Goal: Task Accomplishment & Management: Complete application form

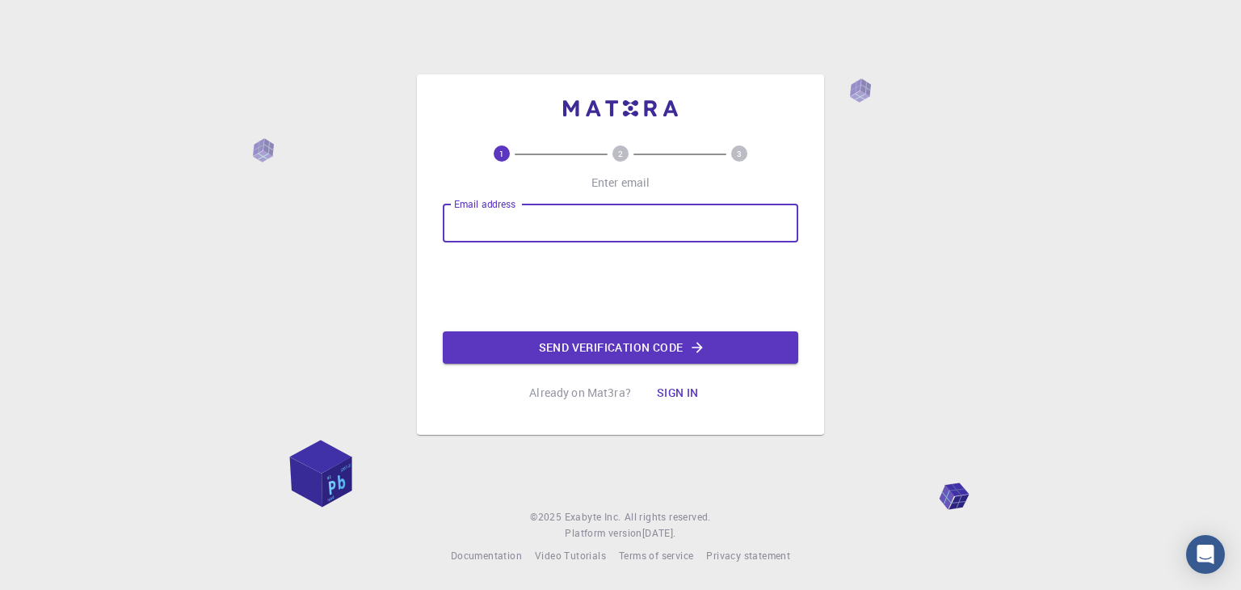
click at [625, 219] on input "Email address" at bounding box center [620, 223] width 355 height 39
type input "[EMAIL_ADDRESS][DOMAIN_NAME]"
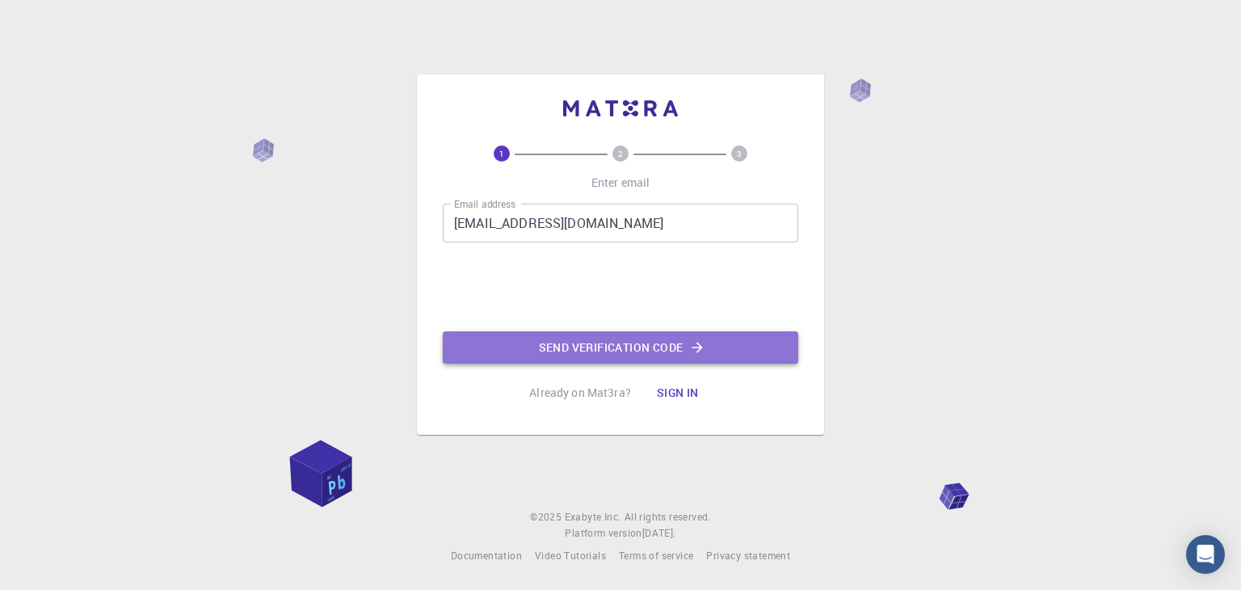
click at [697, 341] on icon "button" at bounding box center [697, 347] width 16 height 16
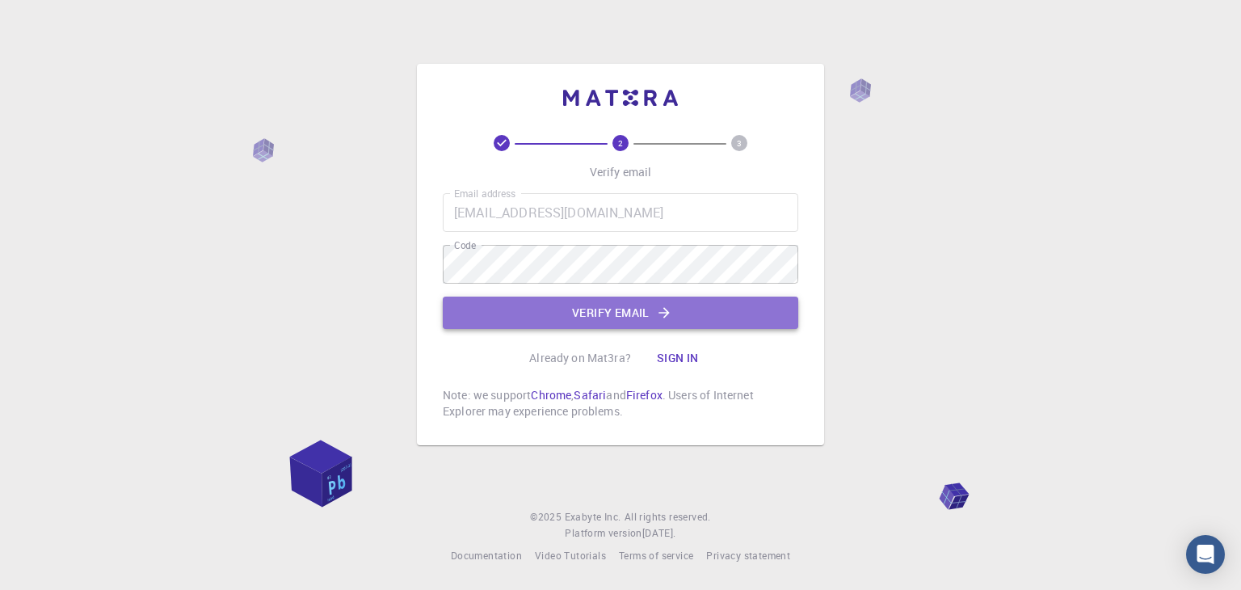
click at [616, 312] on button "Verify email" at bounding box center [620, 312] width 355 height 32
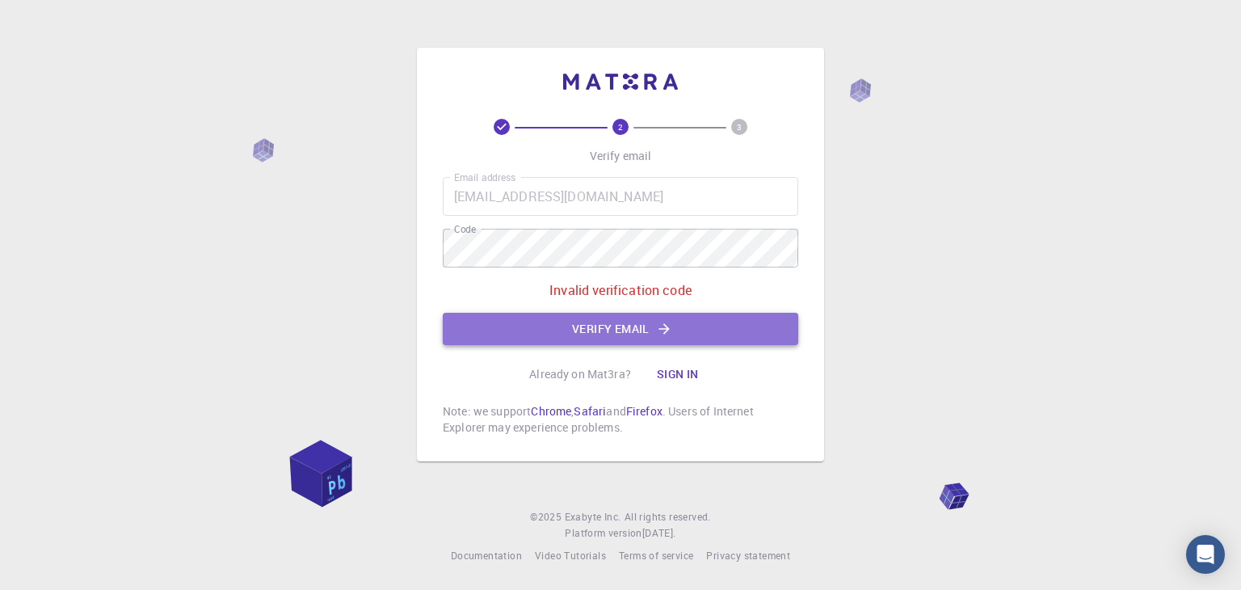
click at [644, 332] on button "Verify email" at bounding box center [620, 329] width 355 height 32
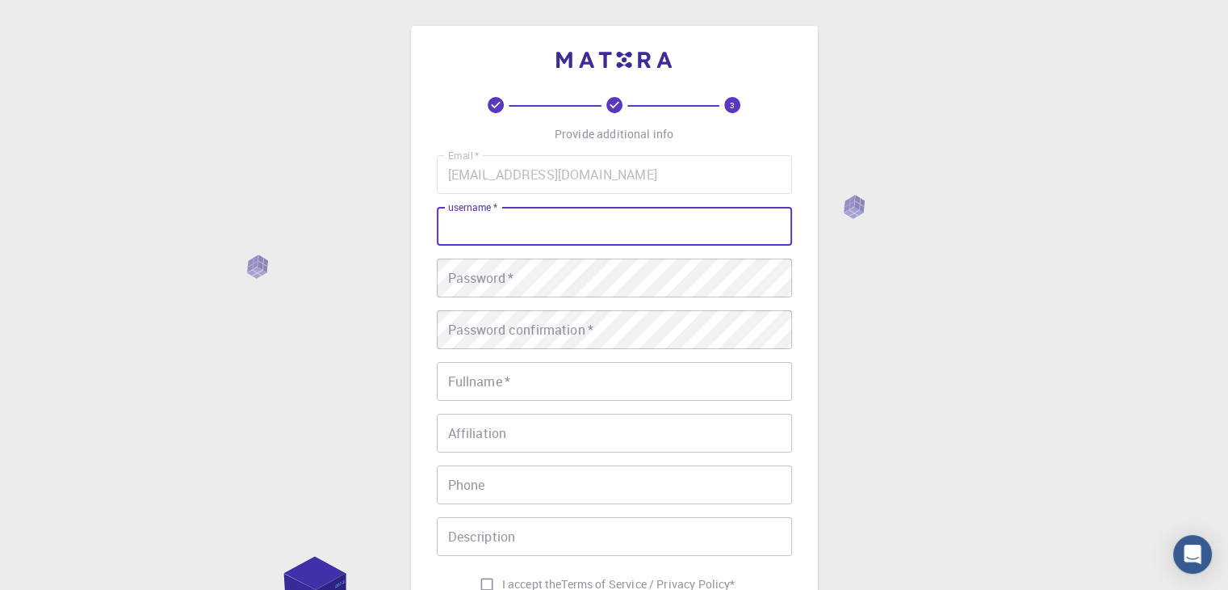
click at [570, 239] on input "username   *" at bounding box center [614, 226] width 355 height 39
type input "[PERSON_NAME]"
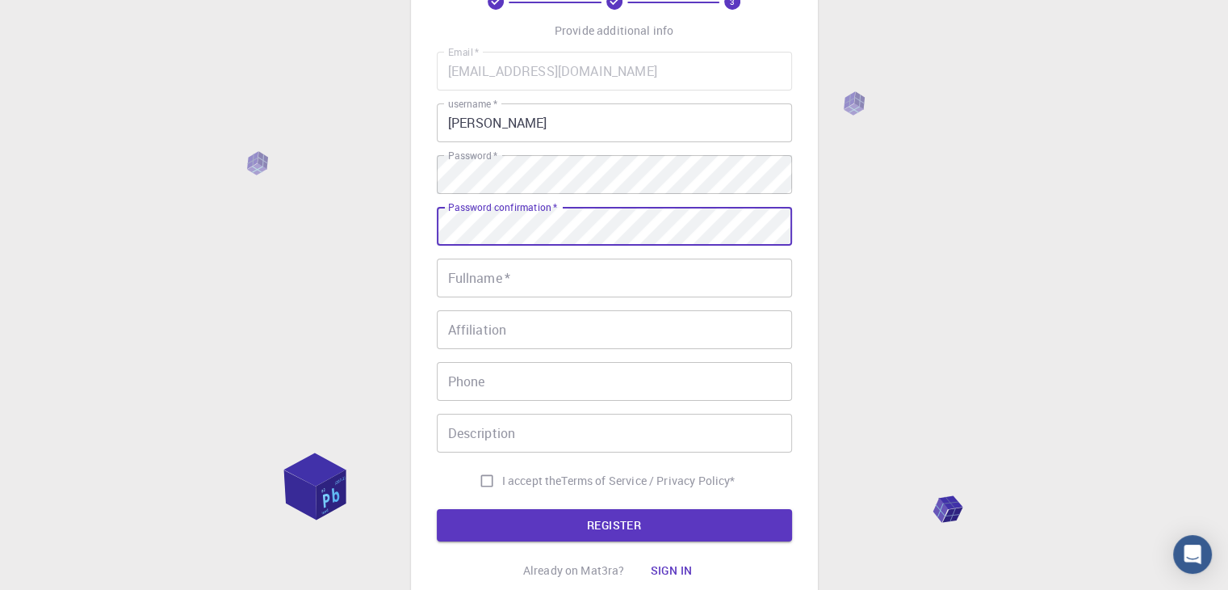
scroll to position [115, 0]
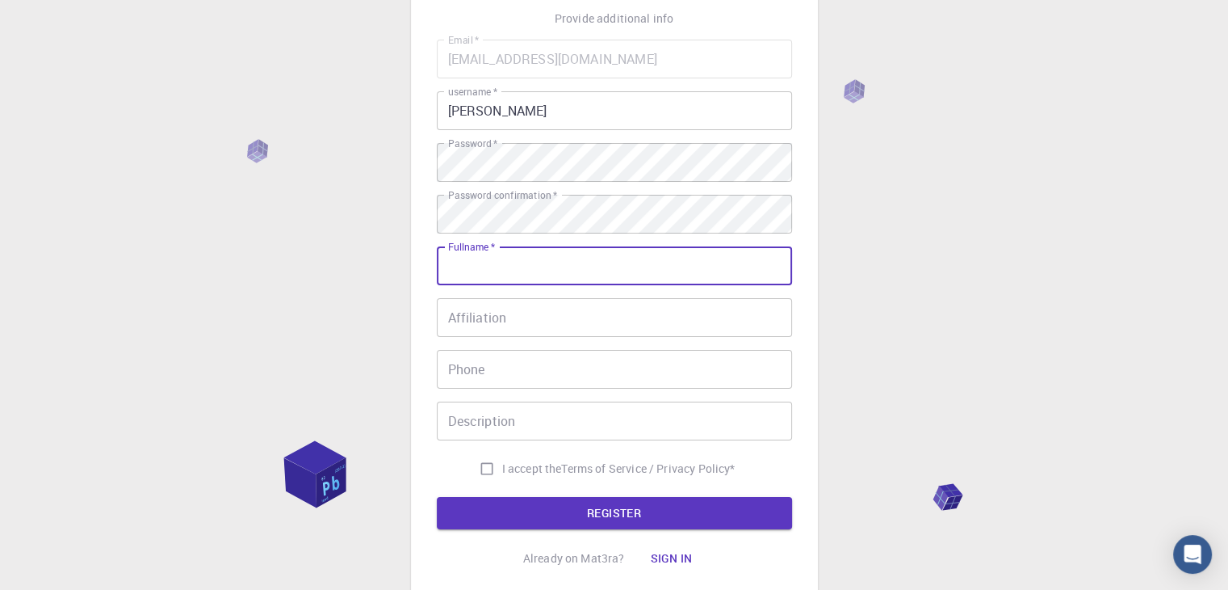
click at [529, 266] on input "Fullname   *" at bounding box center [614, 265] width 355 height 39
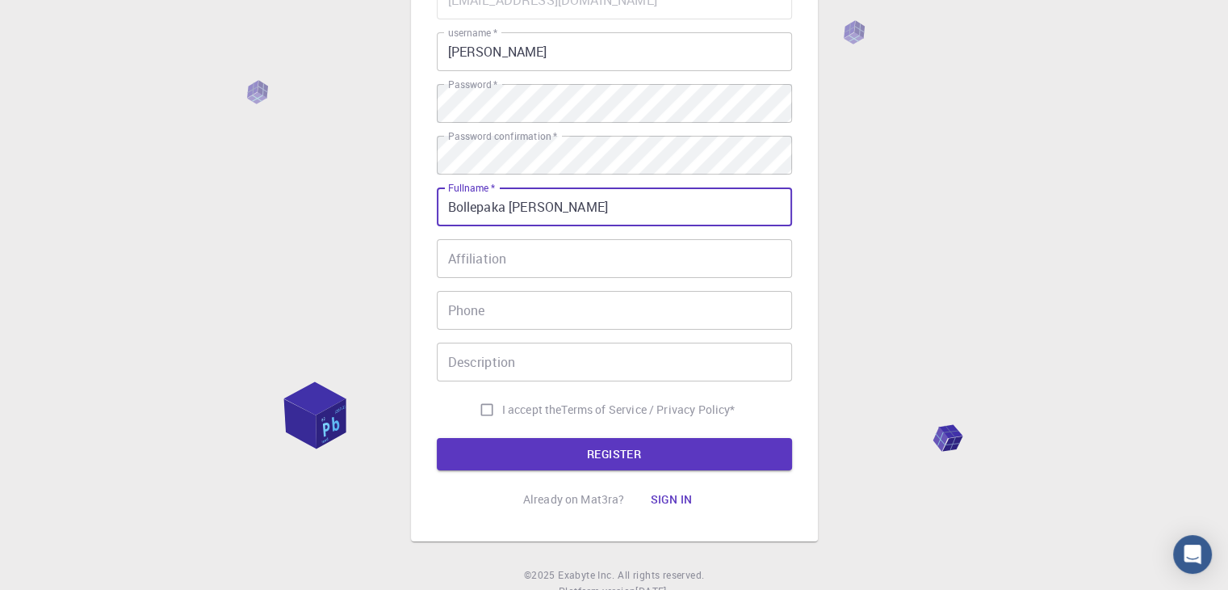
scroll to position [181, 0]
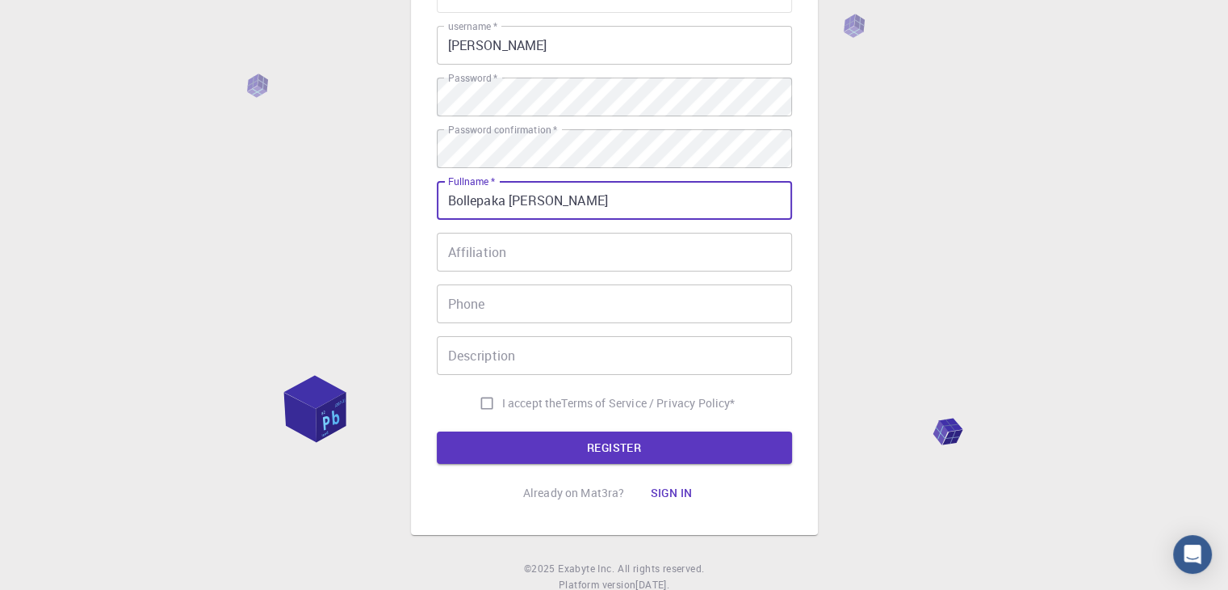
type input "Bollepaka [PERSON_NAME]"
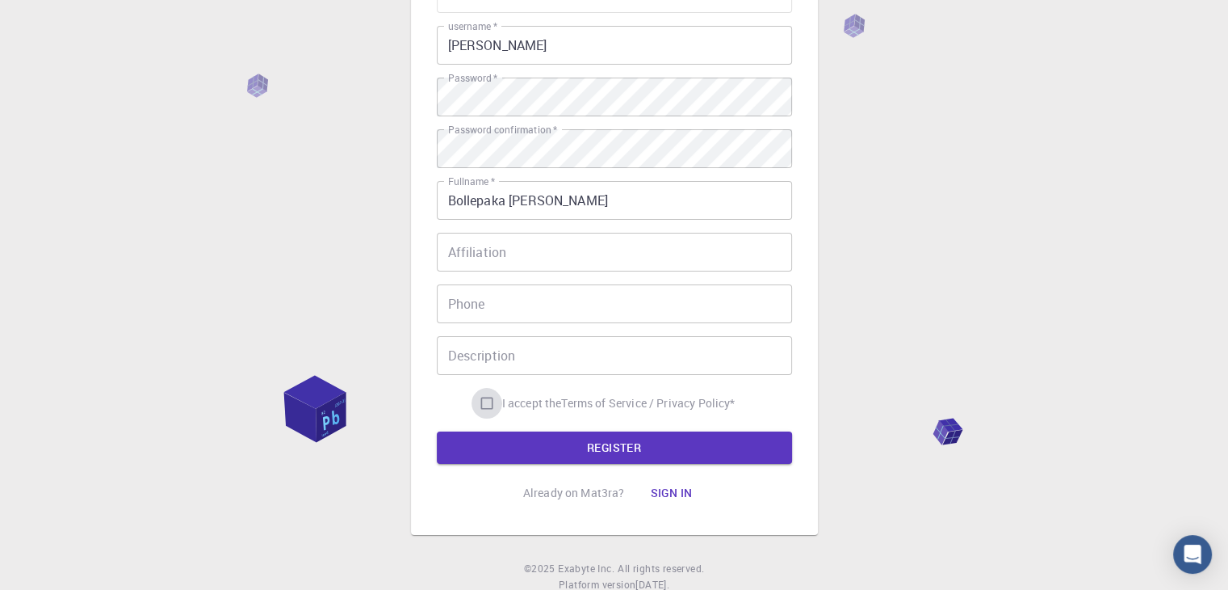
click at [483, 403] on input "I accept the Terms of Service / Privacy Policy *" at bounding box center [487, 403] width 31 height 31
checkbox input "true"
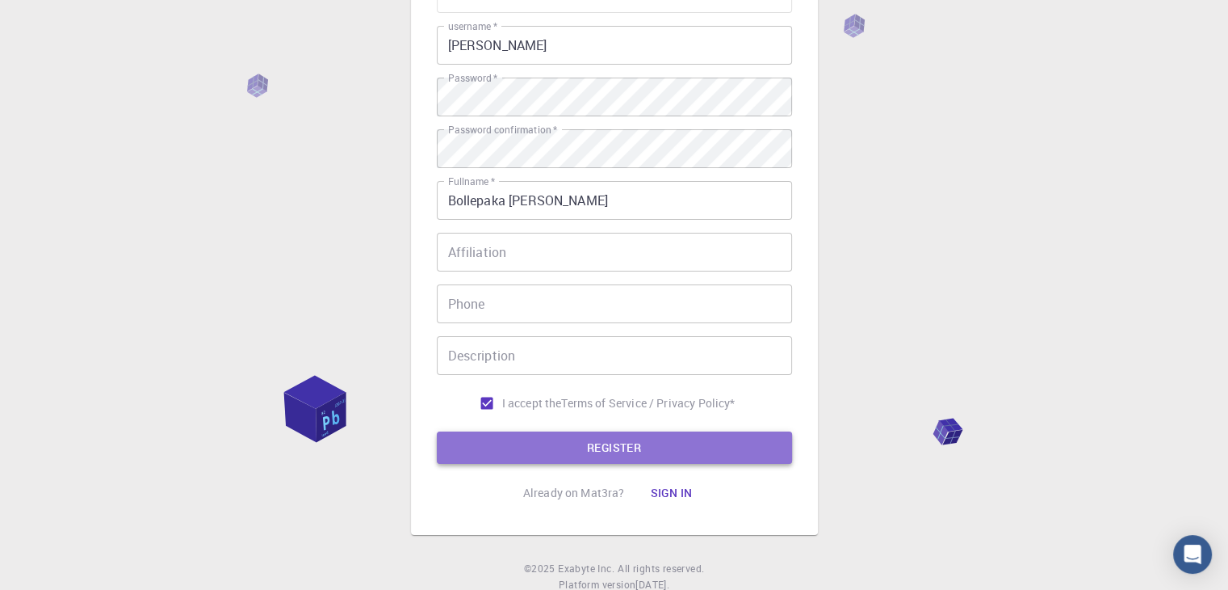
click at [543, 440] on button "REGISTER" at bounding box center [614, 447] width 355 height 32
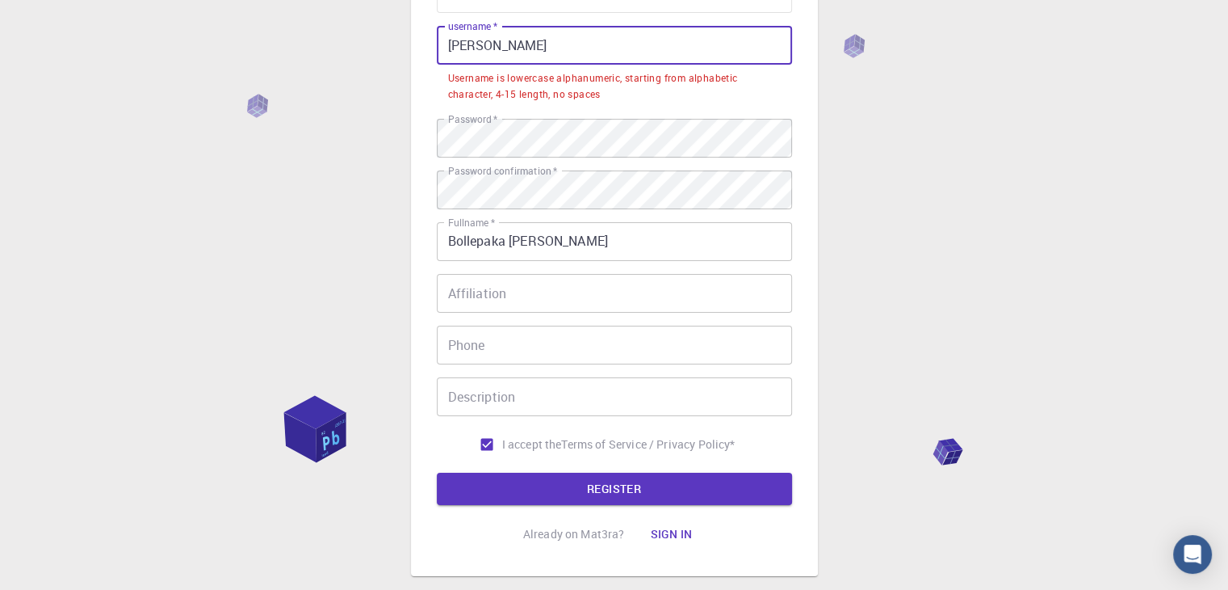
click at [489, 47] on input "[PERSON_NAME]" at bounding box center [614, 45] width 355 height 39
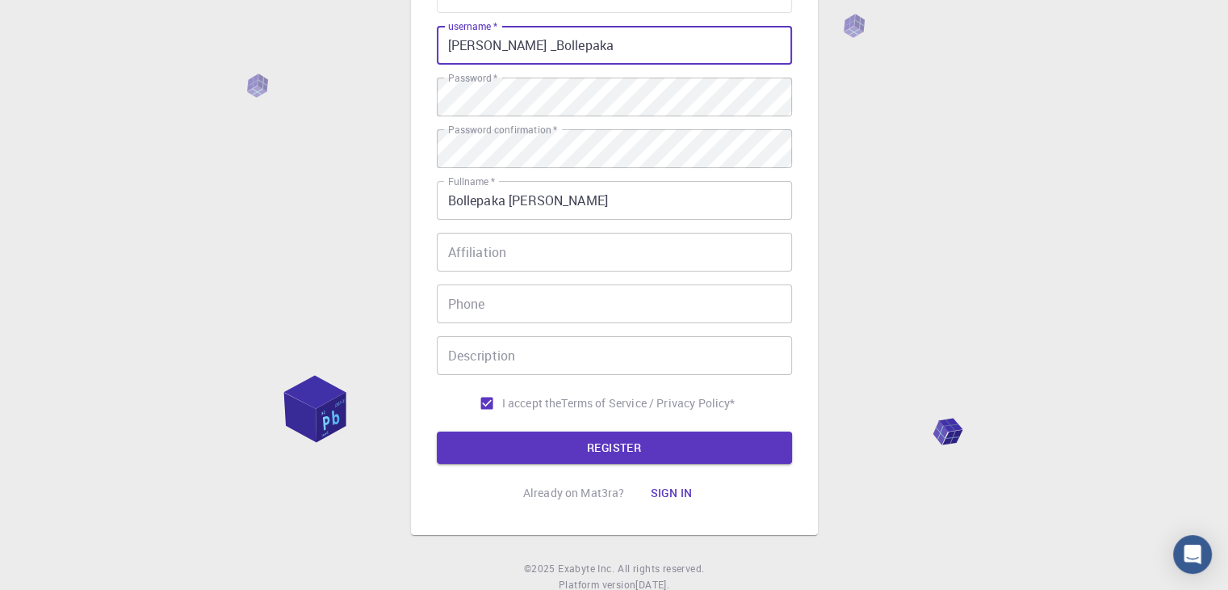
click at [488, 50] on input "[PERSON_NAME] _Bollepaka" at bounding box center [614, 45] width 355 height 39
click at [495, 52] on input "akhila_Bollepaka" at bounding box center [614, 45] width 355 height 39
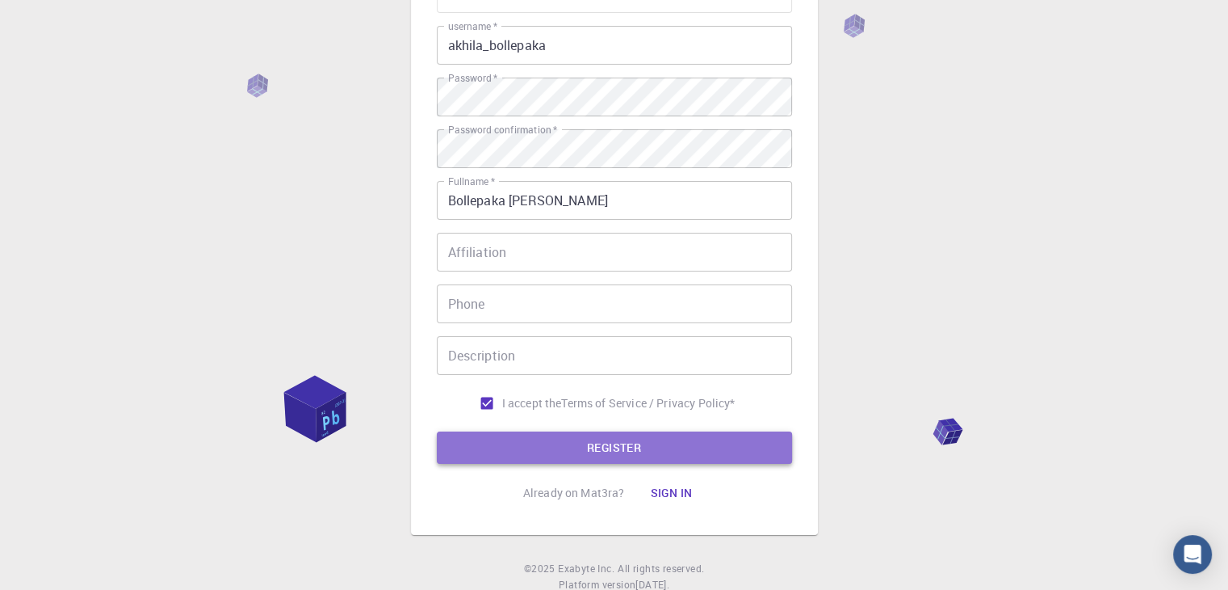
click at [665, 454] on button "REGISTER" at bounding box center [614, 447] width 355 height 32
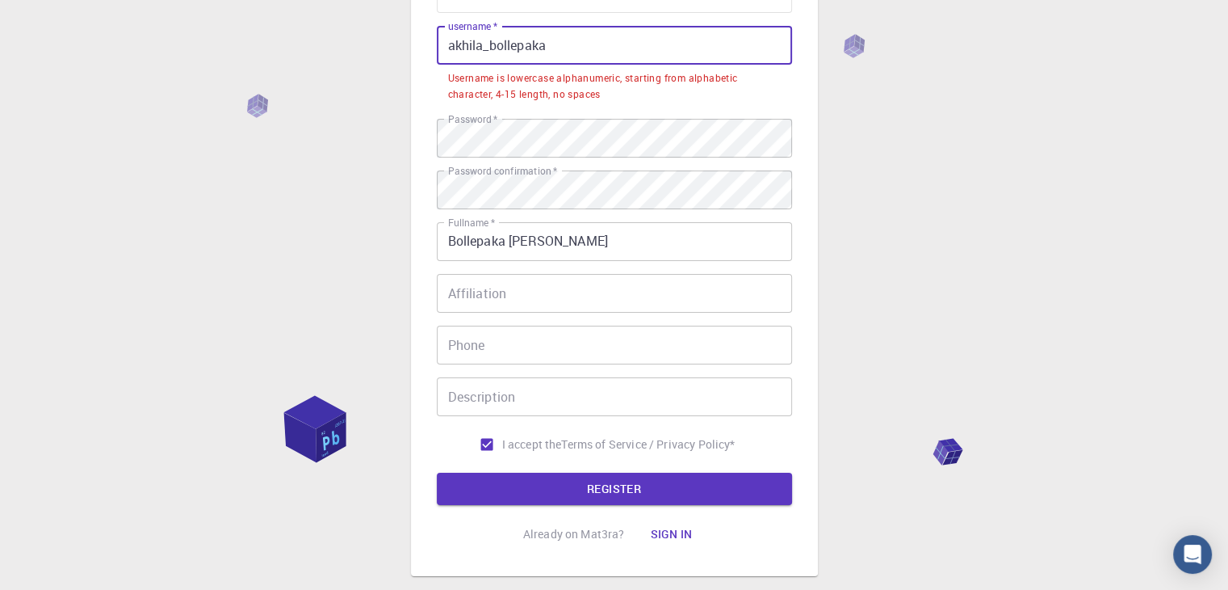
click at [549, 49] on input "akhila_bollepaka" at bounding box center [614, 45] width 355 height 39
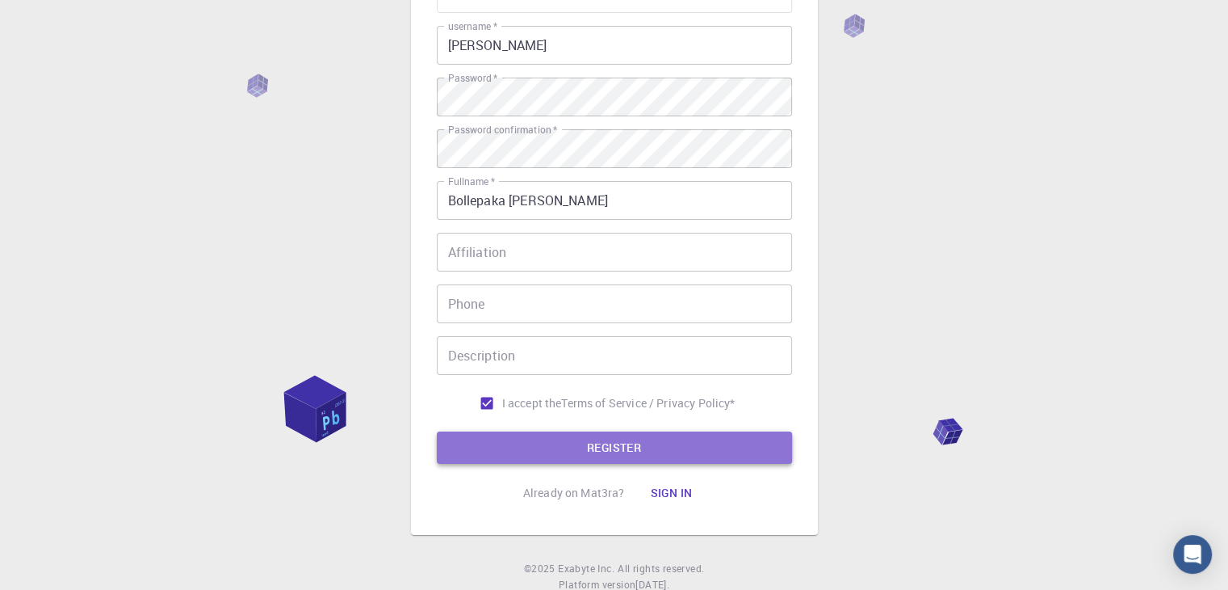
click at [617, 447] on button "REGISTER" at bounding box center [614, 447] width 355 height 32
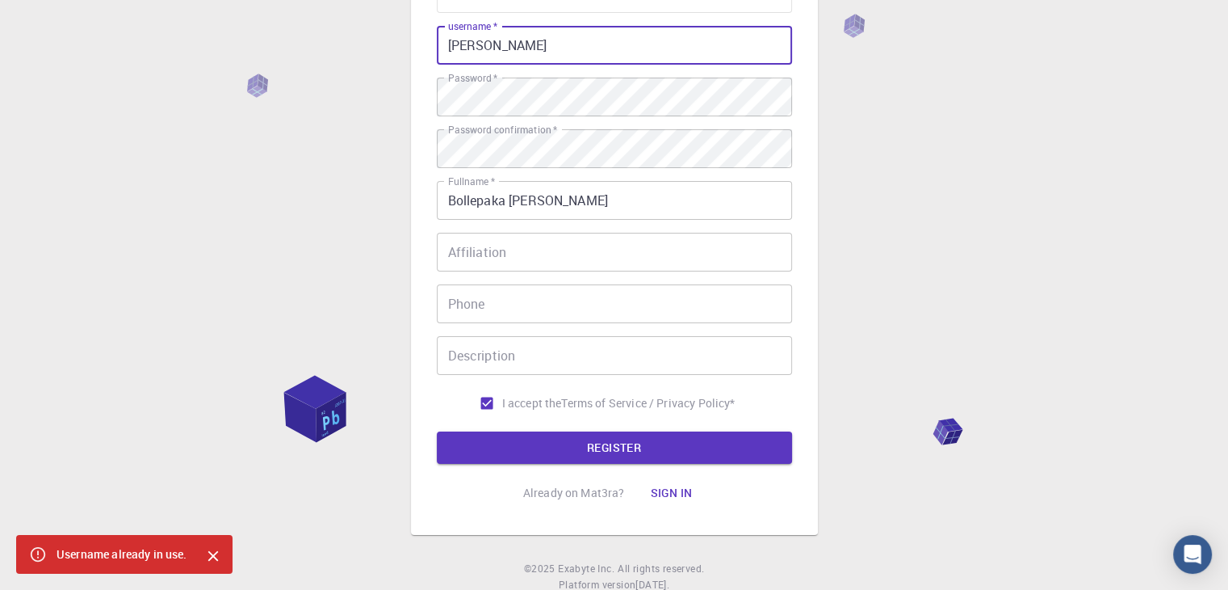
click at [497, 54] on input "[PERSON_NAME]" at bounding box center [614, 45] width 355 height 39
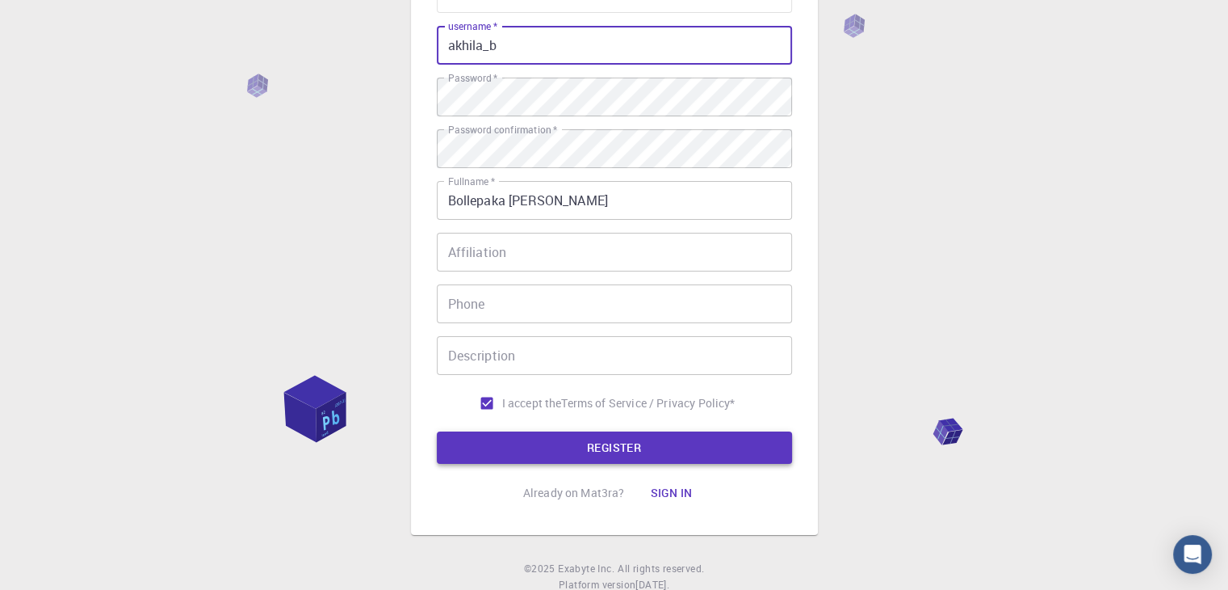
type input "akhila_b"
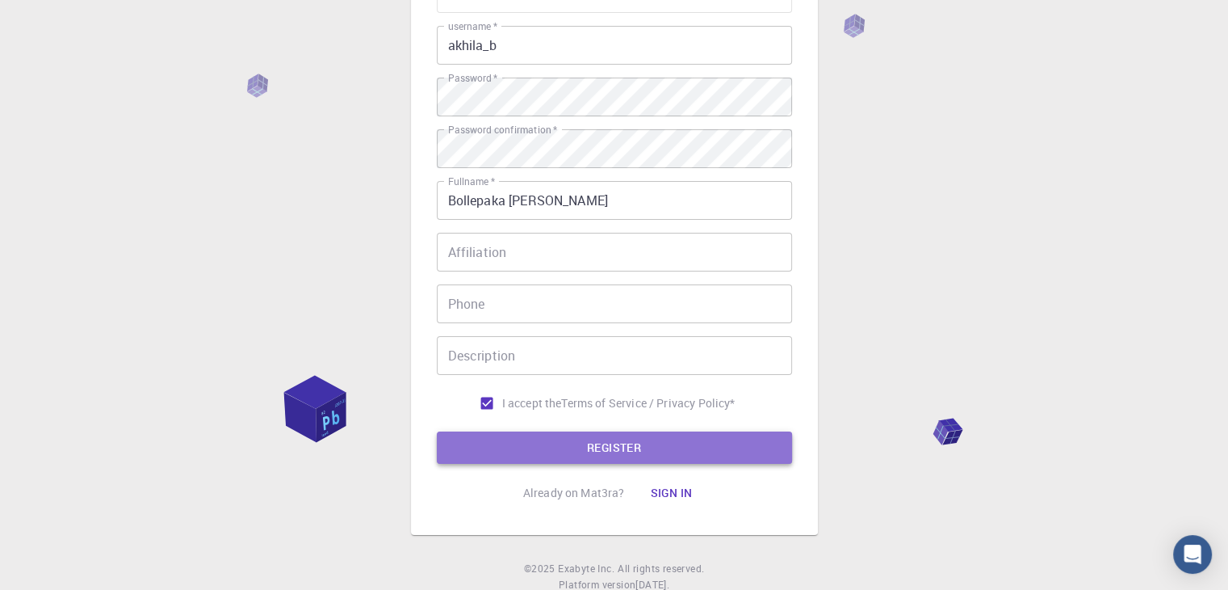
click at [615, 450] on button "REGISTER" at bounding box center [614, 447] width 355 height 32
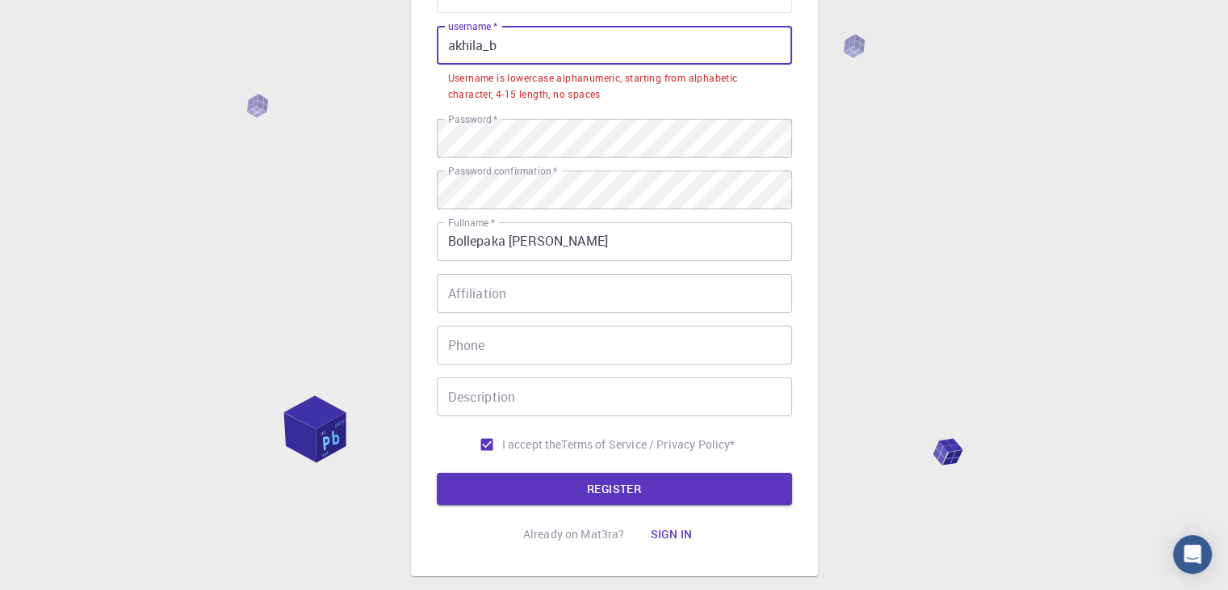
click at [510, 43] on input "akhila_b" at bounding box center [614, 45] width 355 height 39
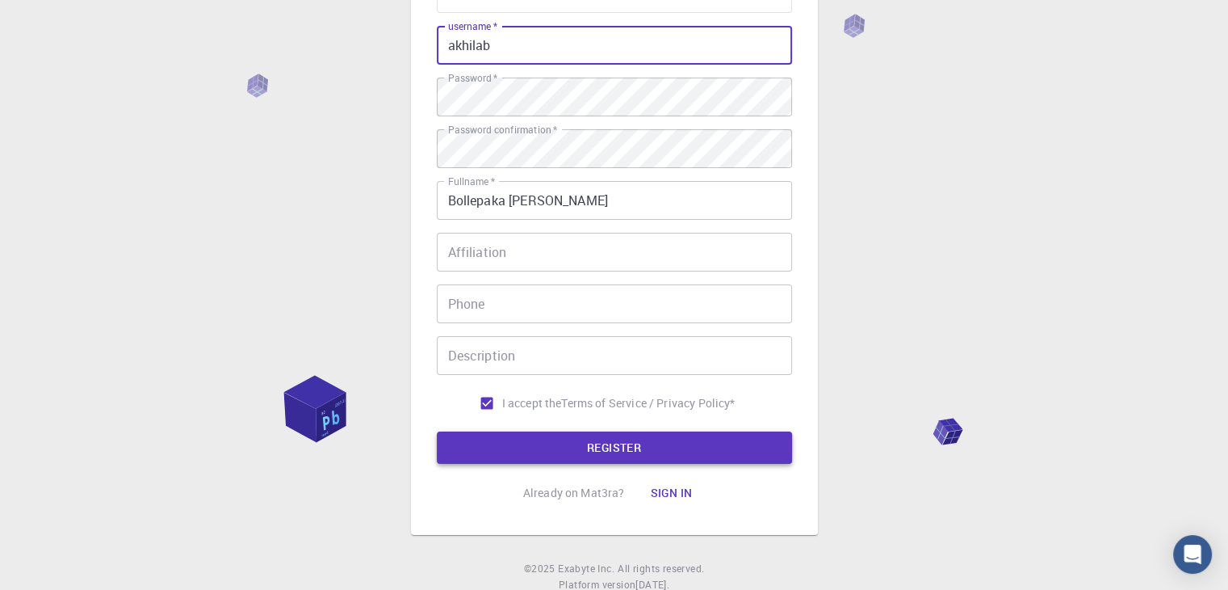
type input "akhilab"
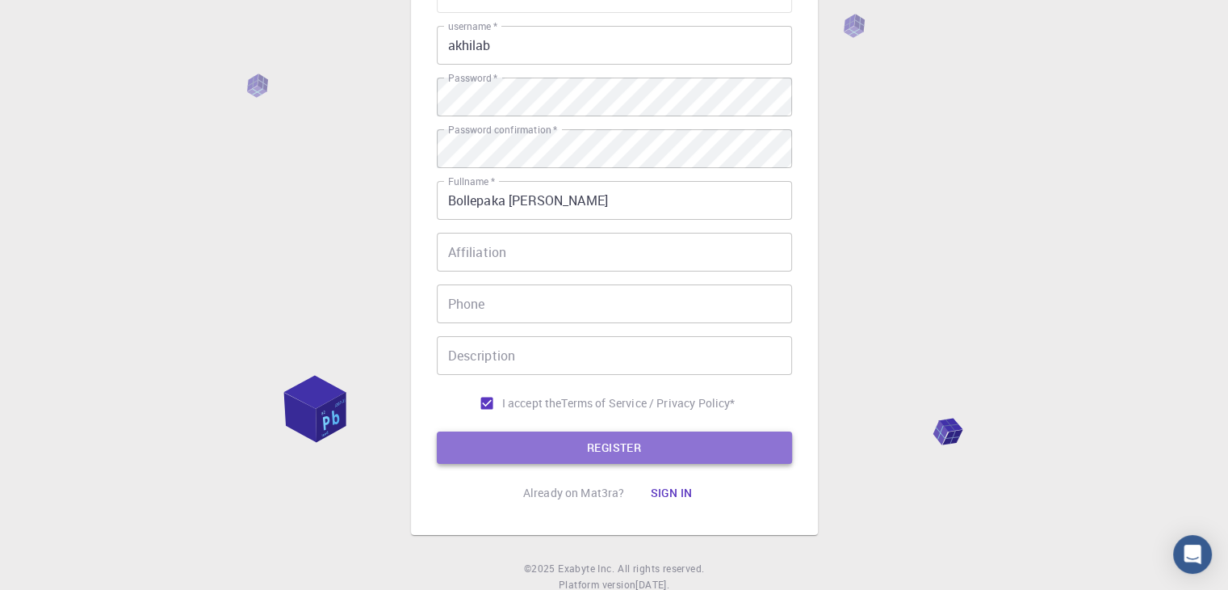
click at [590, 437] on button "REGISTER" at bounding box center [614, 447] width 355 height 32
click at [715, 454] on button "REGISTER" at bounding box center [614, 447] width 355 height 32
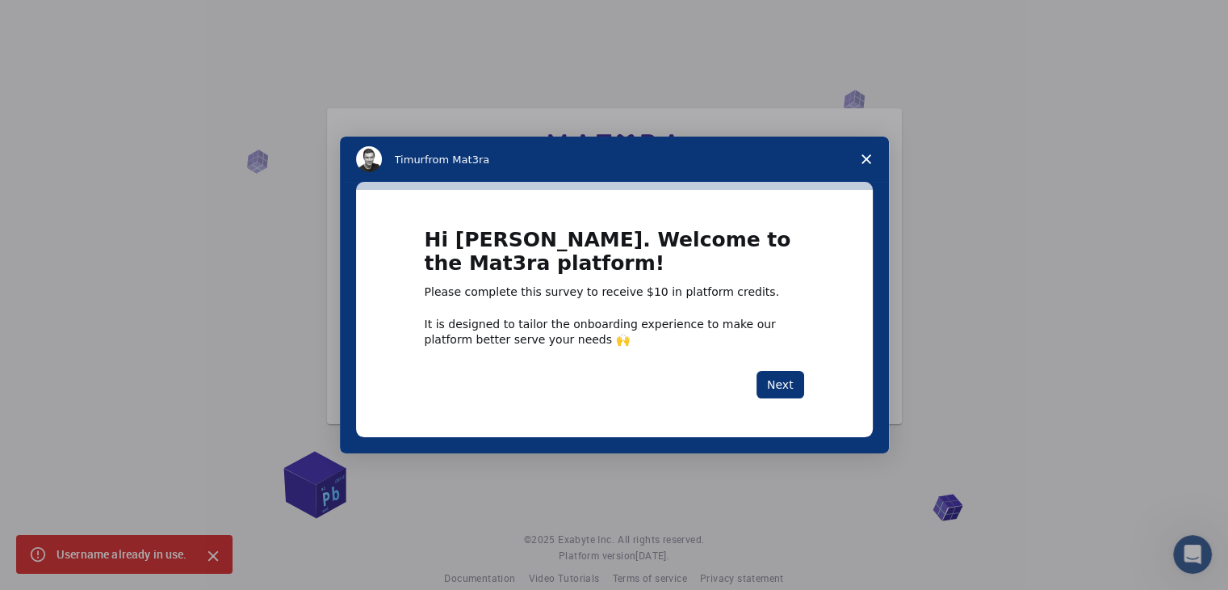
click at [863, 162] on polygon "Close survey" at bounding box center [867, 159] width 10 height 10
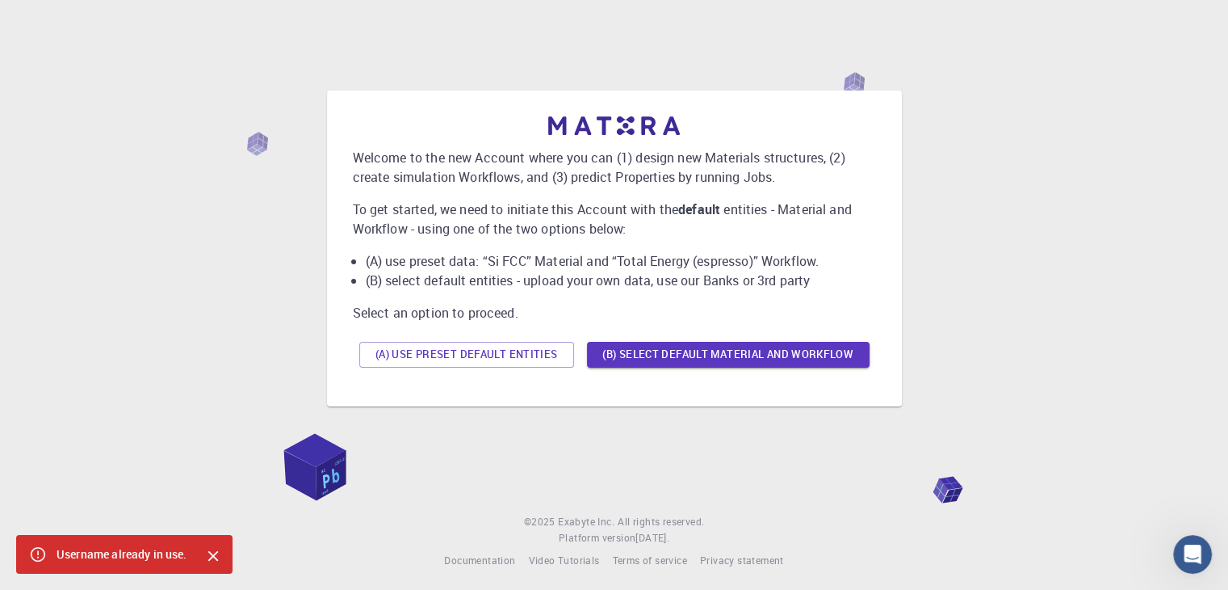
scroll to position [23, 0]
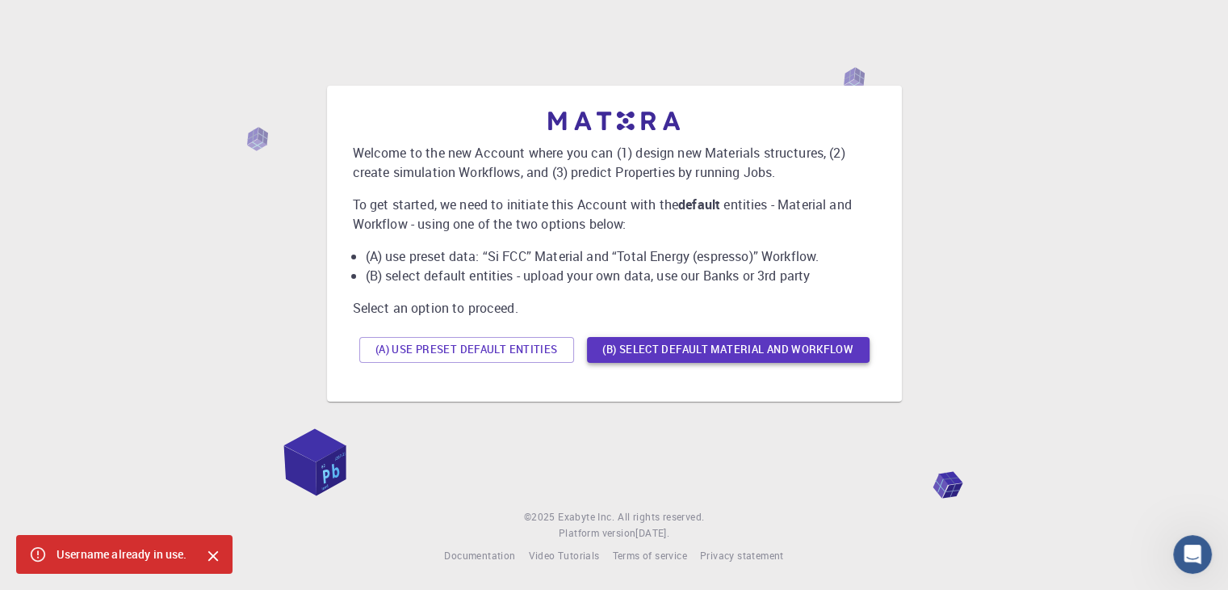
click at [708, 346] on button "(B) Select default material and workflow" at bounding box center [728, 350] width 283 height 26
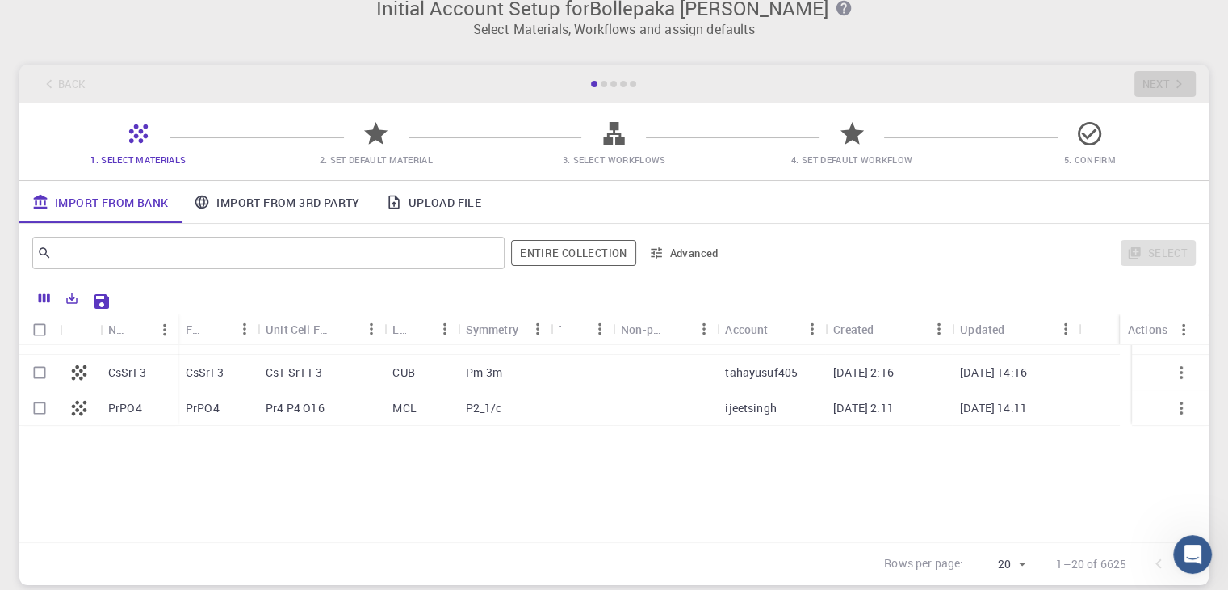
scroll to position [0, 0]
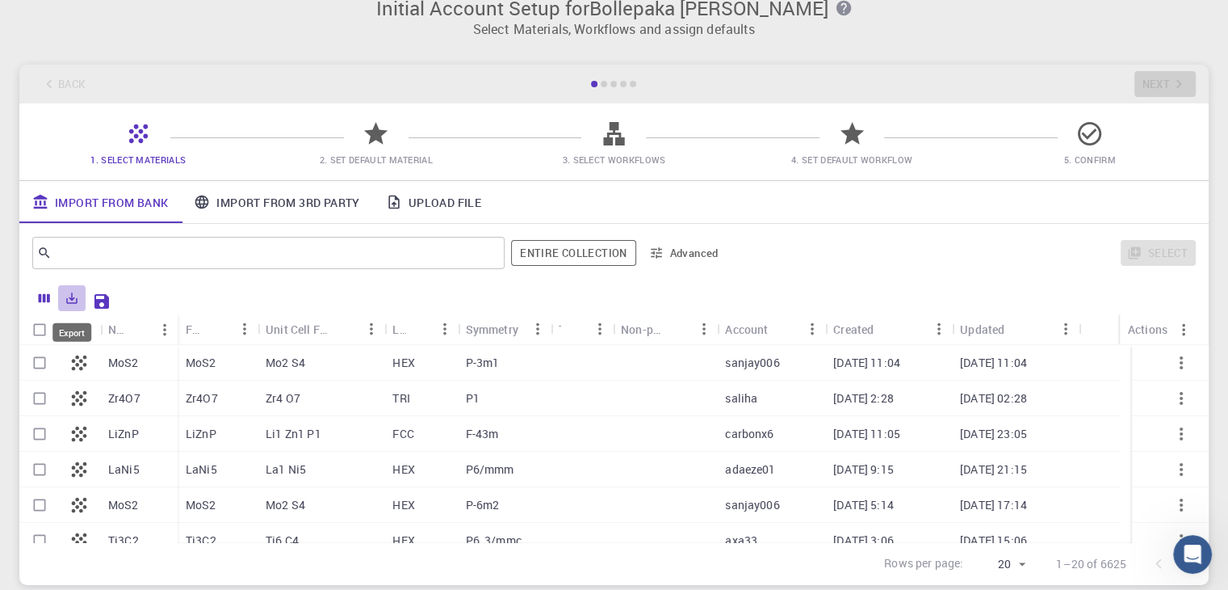
click at [68, 302] on icon "Export" at bounding box center [72, 298] width 11 height 11
click at [270, 292] on div at bounding box center [657, 299] width 1079 height 28
